Goal: Navigation & Orientation: Find specific page/section

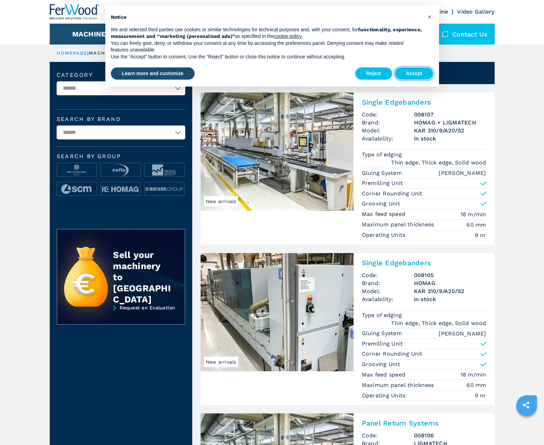
click at [414, 73] on button "Accept" at bounding box center [414, 73] width 39 height 13
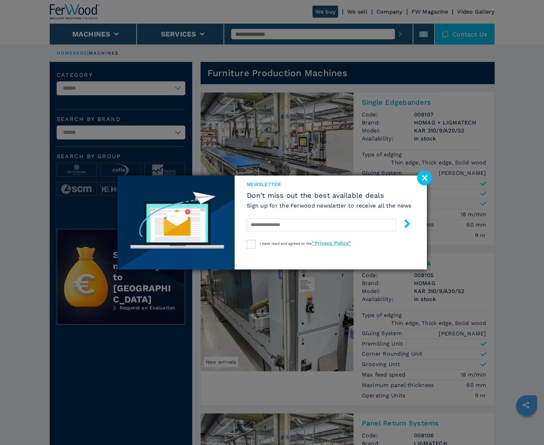
scroll to position [696, 0]
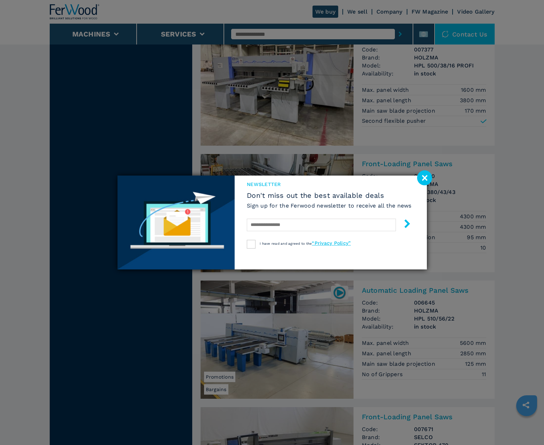
click at [425, 178] on image at bounding box center [424, 177] width 15 height 15
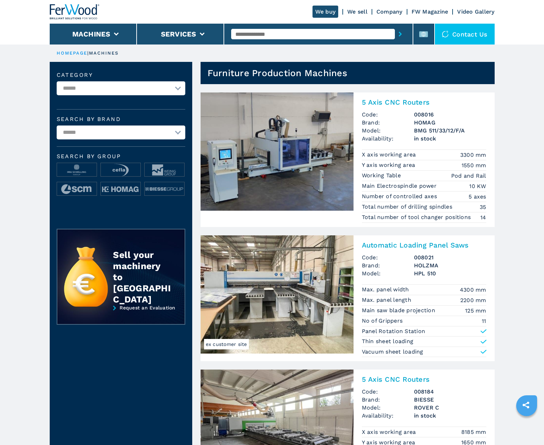
scroll to position [696, 0]
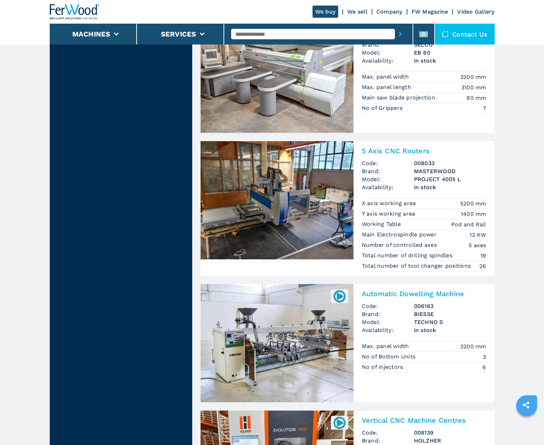
scroll to position [1396, 0]
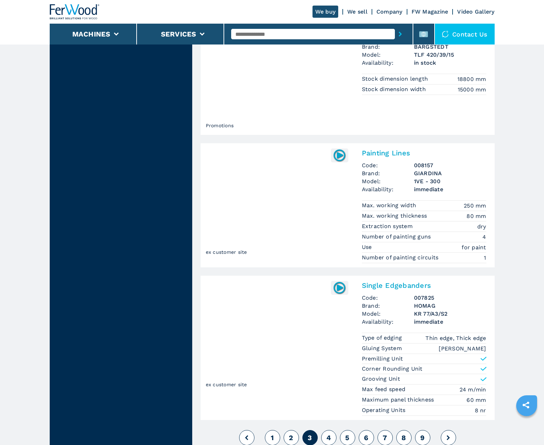
click at [329, 438] on span "4" at bounding box center [329, 438] width 5 height 8
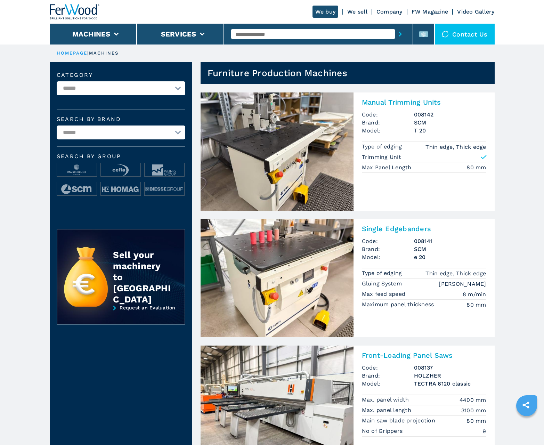
scroll to position [696, 0]
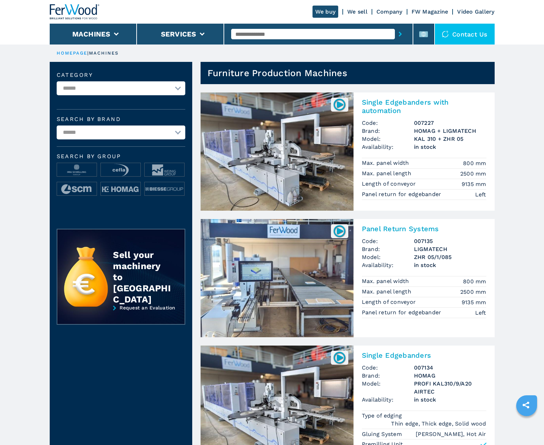
scroll to position [696, 0]
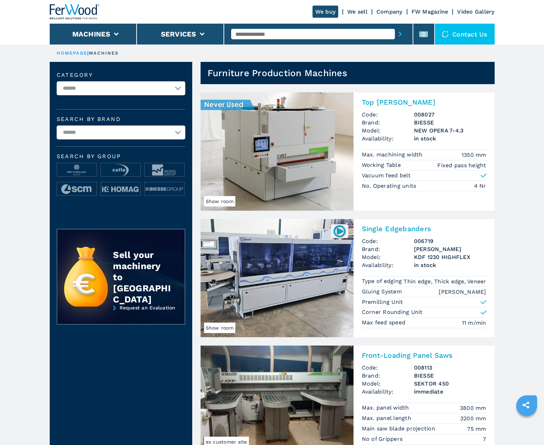
scroll to position [696, 0]
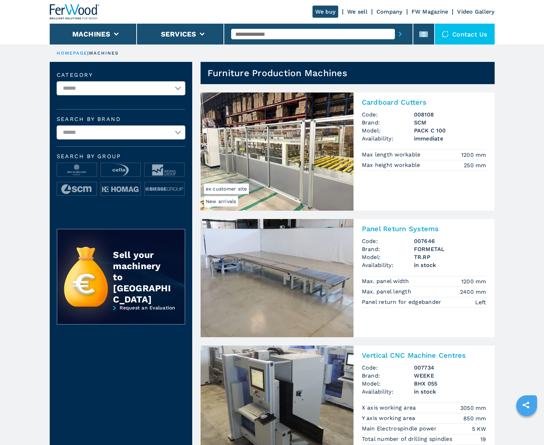
scroll to position [696, 0]
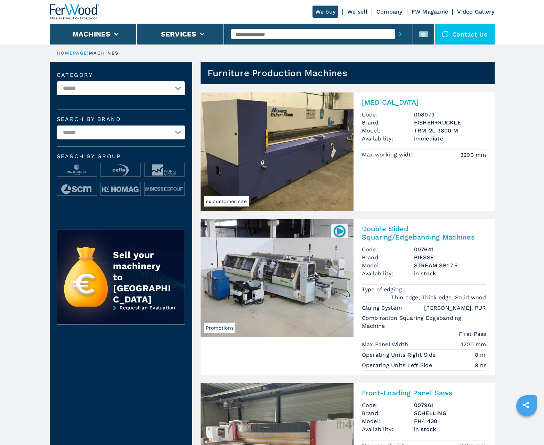
scroll to position [696, 0]
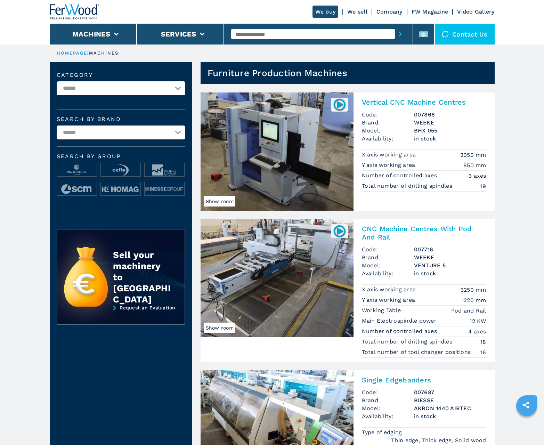
scroll to position [696, 0]
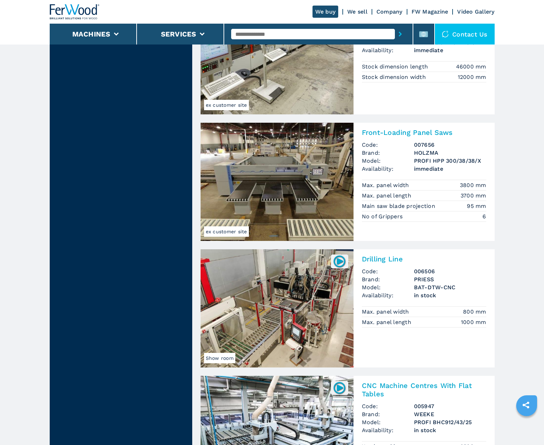
scroll to position [1426, 0]
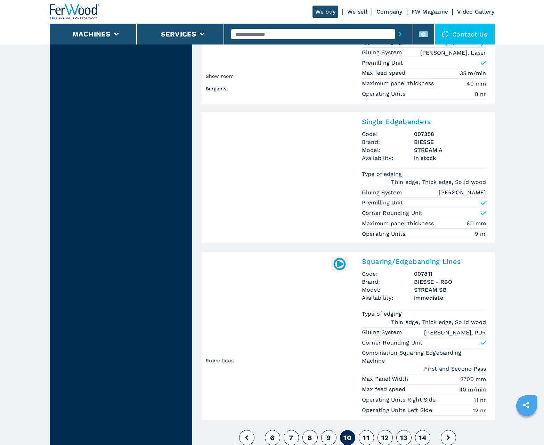
click at [366, 438] on span "11" at bounding box center [366, 438] width 7 height 8
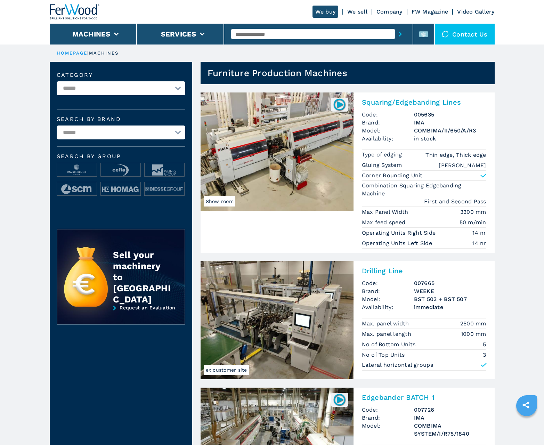
scroll to position [696, 0]
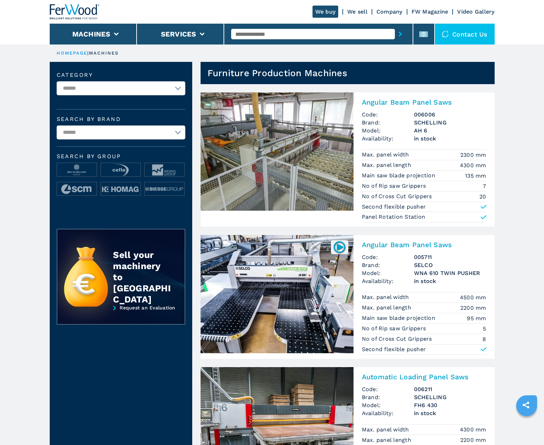
scroll to position [696, 0]
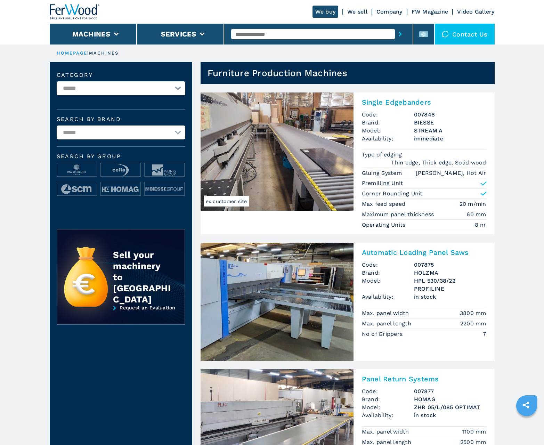
scroll to position [696, 0]
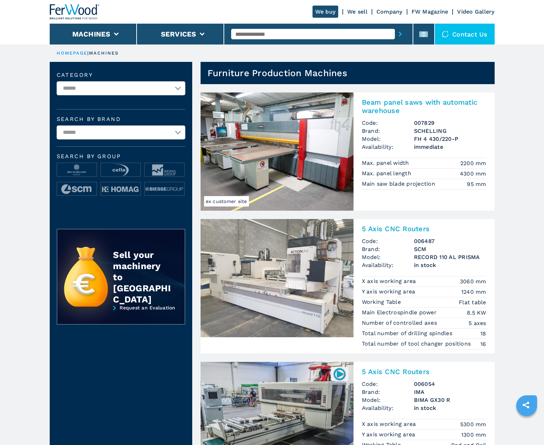
scroll to position [696, 0]
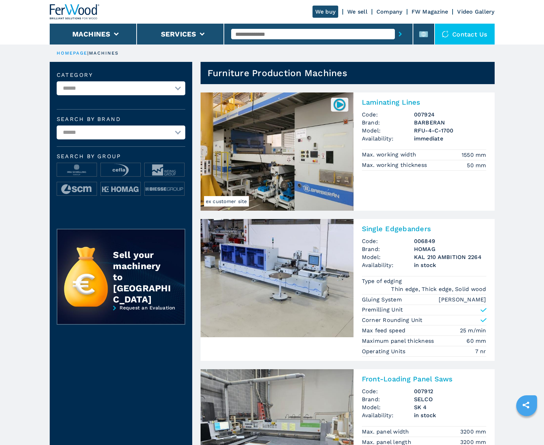
scroll to position [696, 0]
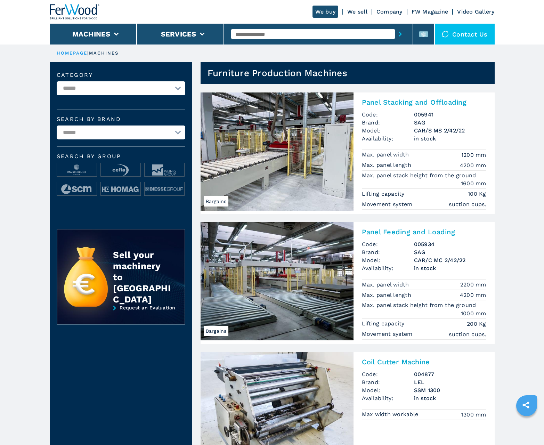
scroll to position [696, 0]
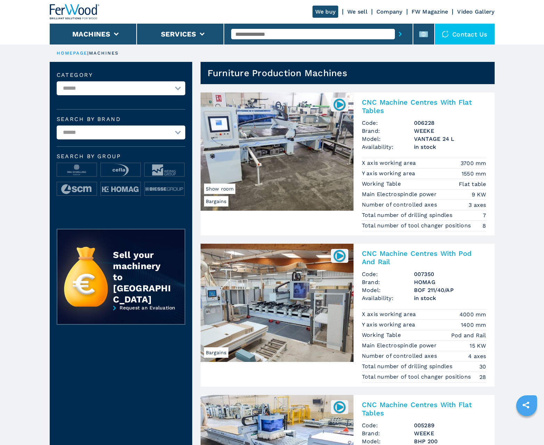
scroll to position [696, 0]
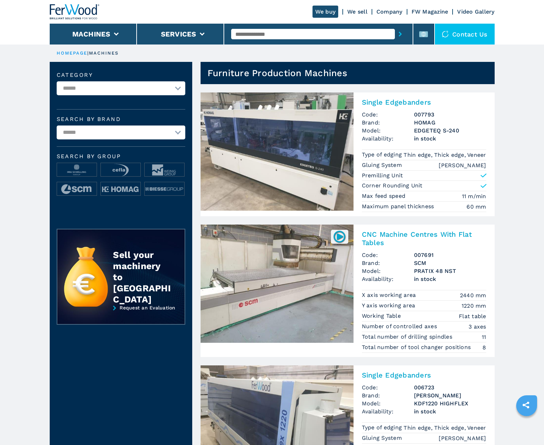
scroll to position [696, 0]
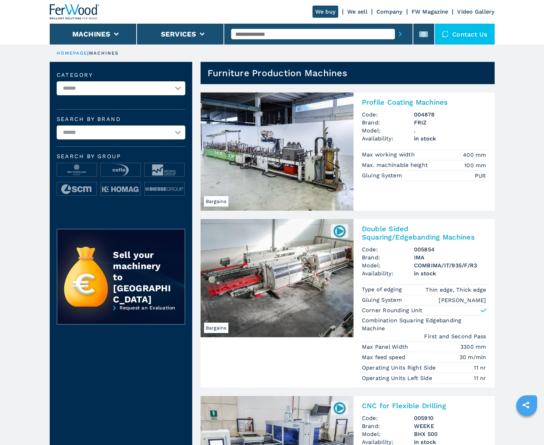
scroll to position [696, 0]
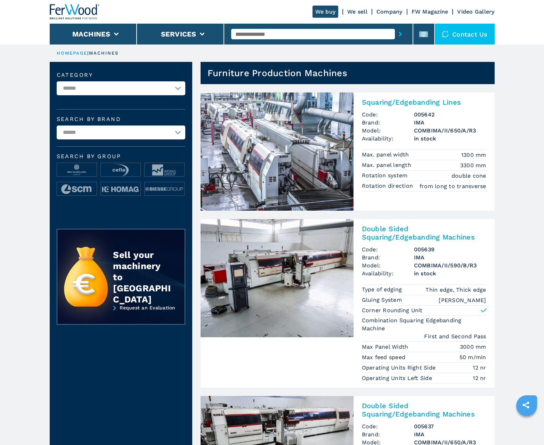
scroll to position [696, 0]
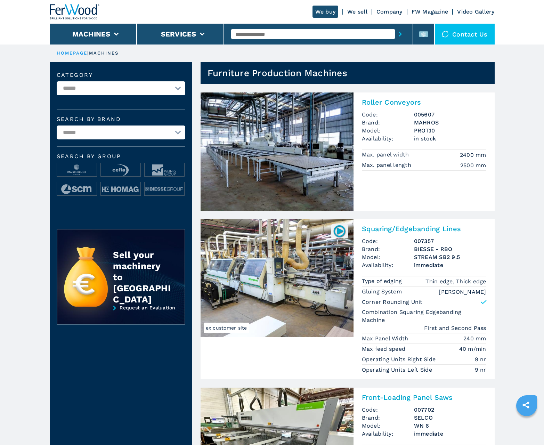
scroll to position [696, 0]
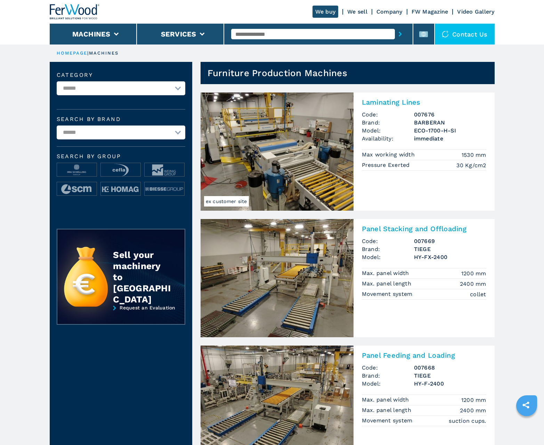
scroll to position [696, 0]
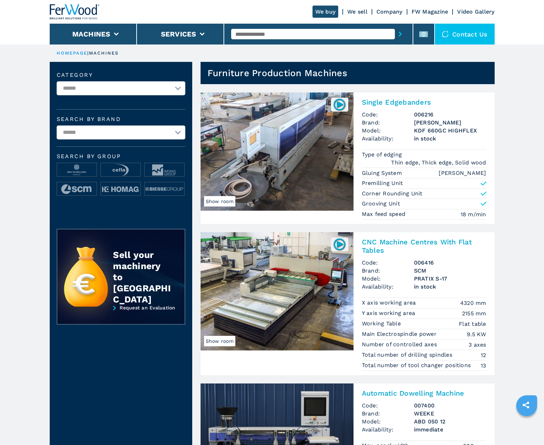
scroll to position [696, 0]
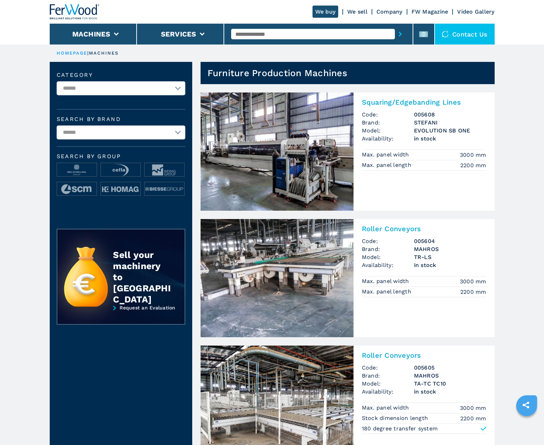
scroll to position [696, 0]
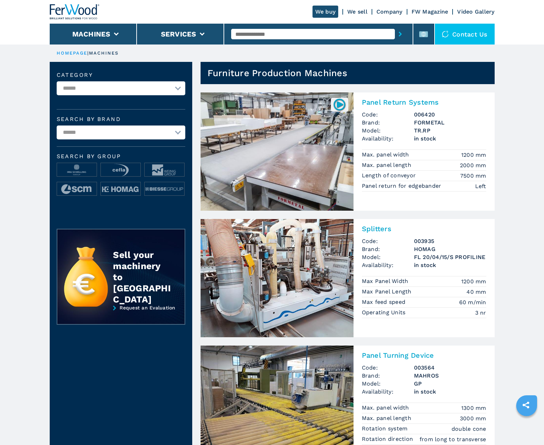
scroll to position [696, 0]
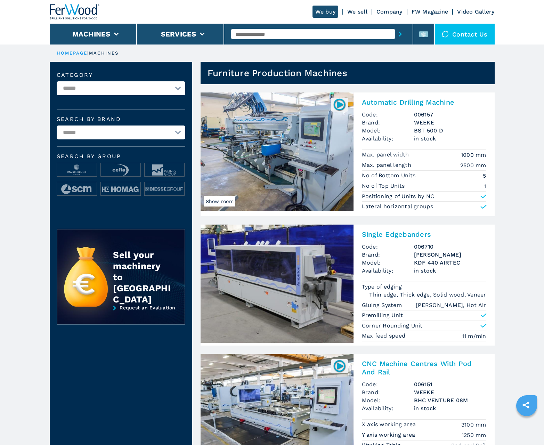
scroll to position [696, 0]
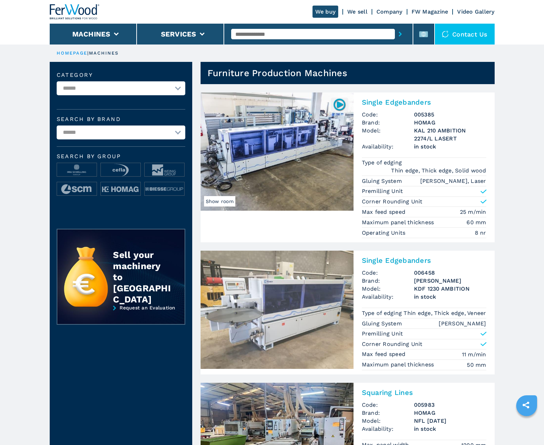
scroll to position [696, 0]
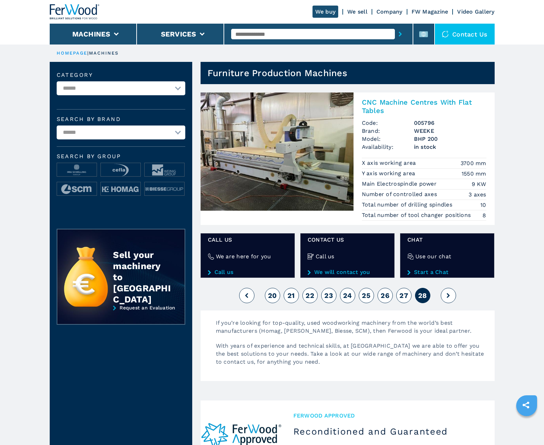
scroll to position [244, 0]
